Goal: Task Accomplishment & Management: Manage account settings

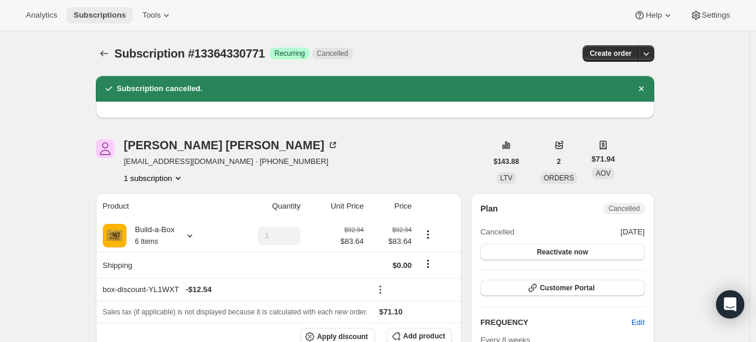
click at [119, 18] on span "Subscriptions" at bounding box center [100, 15] width 52 height 9
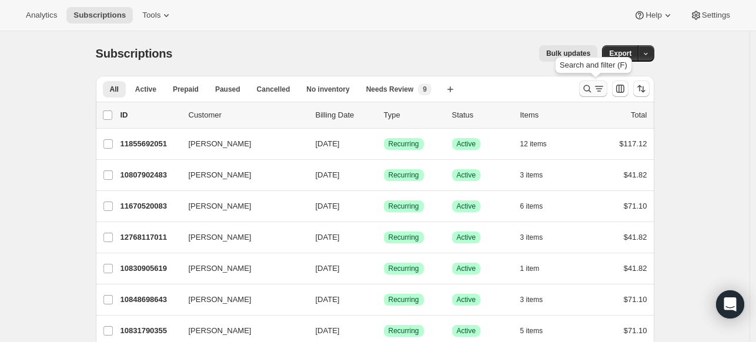
click at [586, 85] on icon "Search and filter results" at bounding box center [588, 89] width 12 height 12
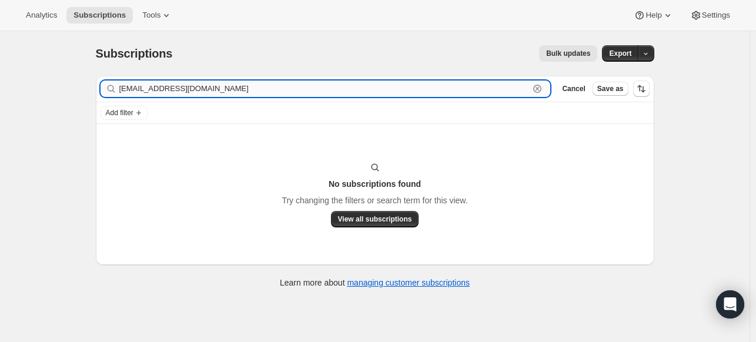
click at [161, 87] on input "[EMAIL_ADDRESS][DOMAIN_NAME]" at bounding box center [324, 89] width 411 height 16
paste input "[EMAIL_ADDRESS]"
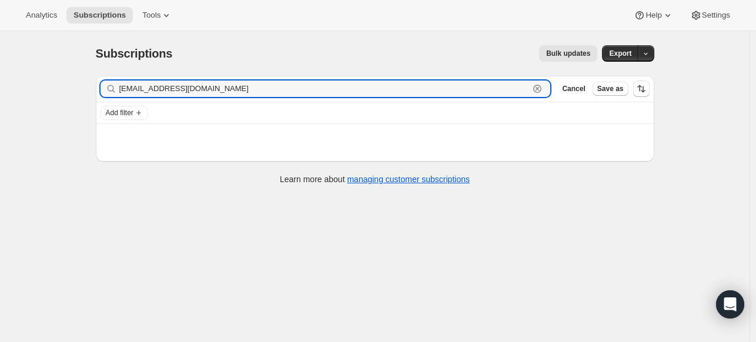
type input "[EMAIL_ADDRESS][DOMAIN_NAME]"
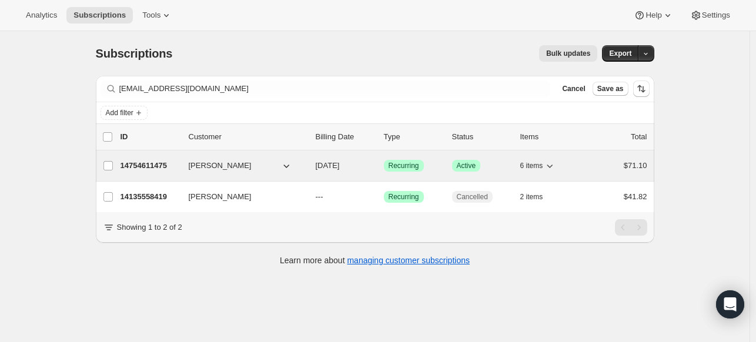
click at [138, 169] on p "14754611475" at bounding box center [150, 166] width 59 height 12
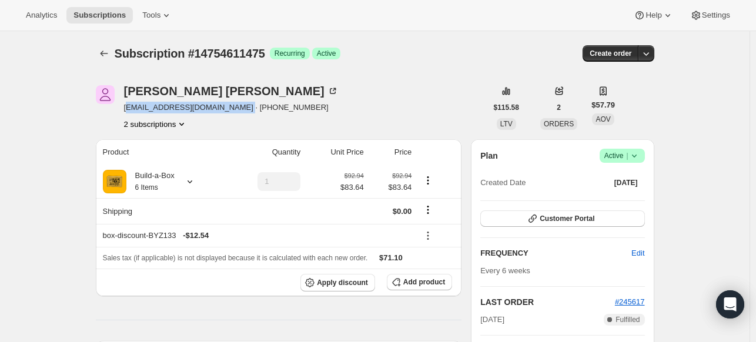
drag, startPoint x: 247, startPoint y: 104, endPoint x: 129, endPoint y: 108, distance: 117.7
click at [129, 108] on span "[EMAIL_ADDRESS][DOMAIN_NAME] · [PHONE_NUMBER]" at bounding box center [231, 108] width 215 height 12
copy span "[EMAIL_ADDRESS][DOMAIN_NAME]"
click at [612, 222] on button "Customer Portal" at bounding box center [563, 219] width 164 height 16
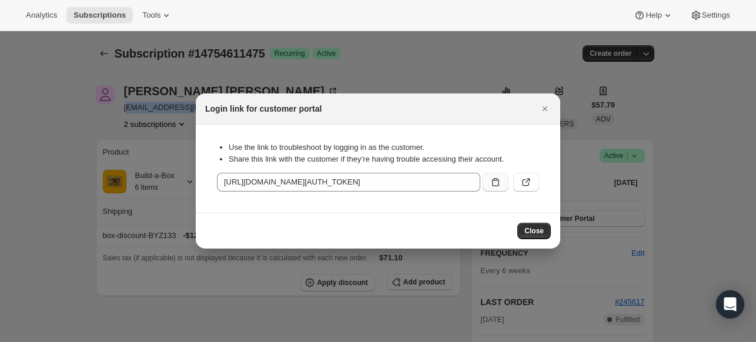
click at [491, 179] on icon ":r2iq:" at bounding box center [496, 182] width 12 height 12
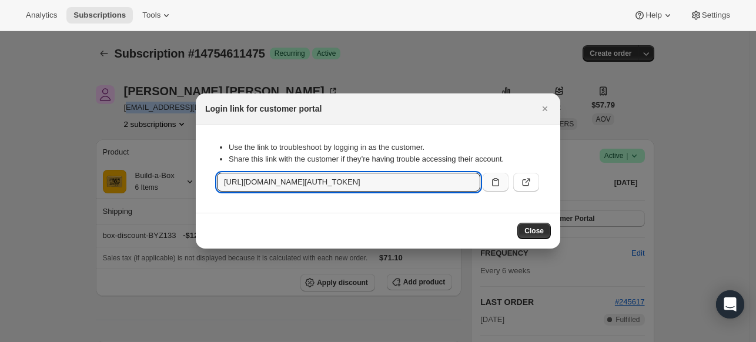
copy span "[EMAIL_ADDRESS][DOMAIN_NAME]"
click at [543, 108] on icon "Close" at bounding box center [545, 109] width 12 height 12
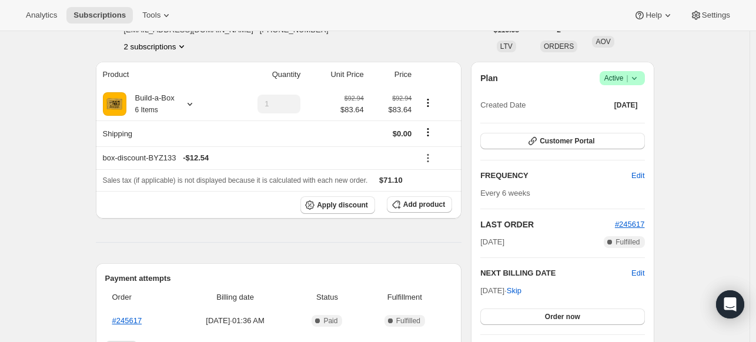
scroll to position [118, 0]
